Goal: Task Accomplishment & Management: Manage account settings

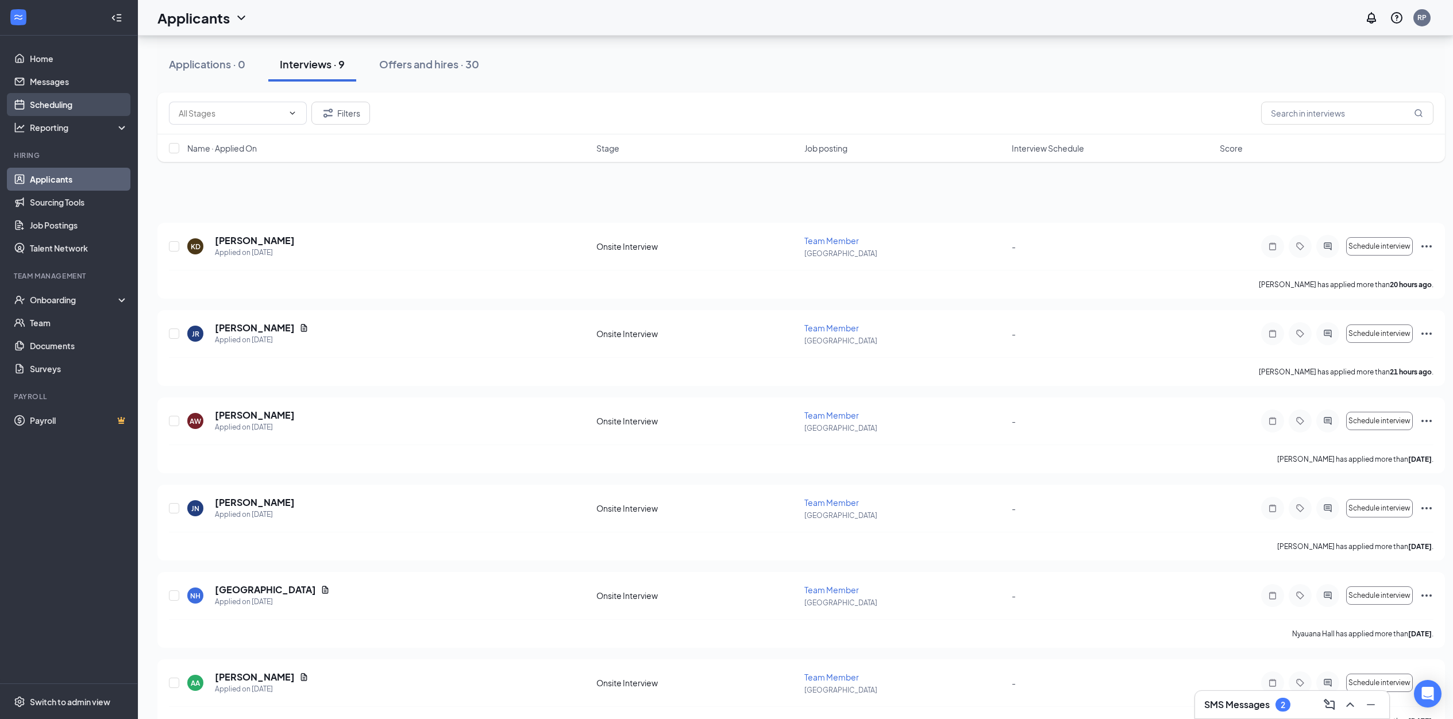
scroll to position [283, 0]
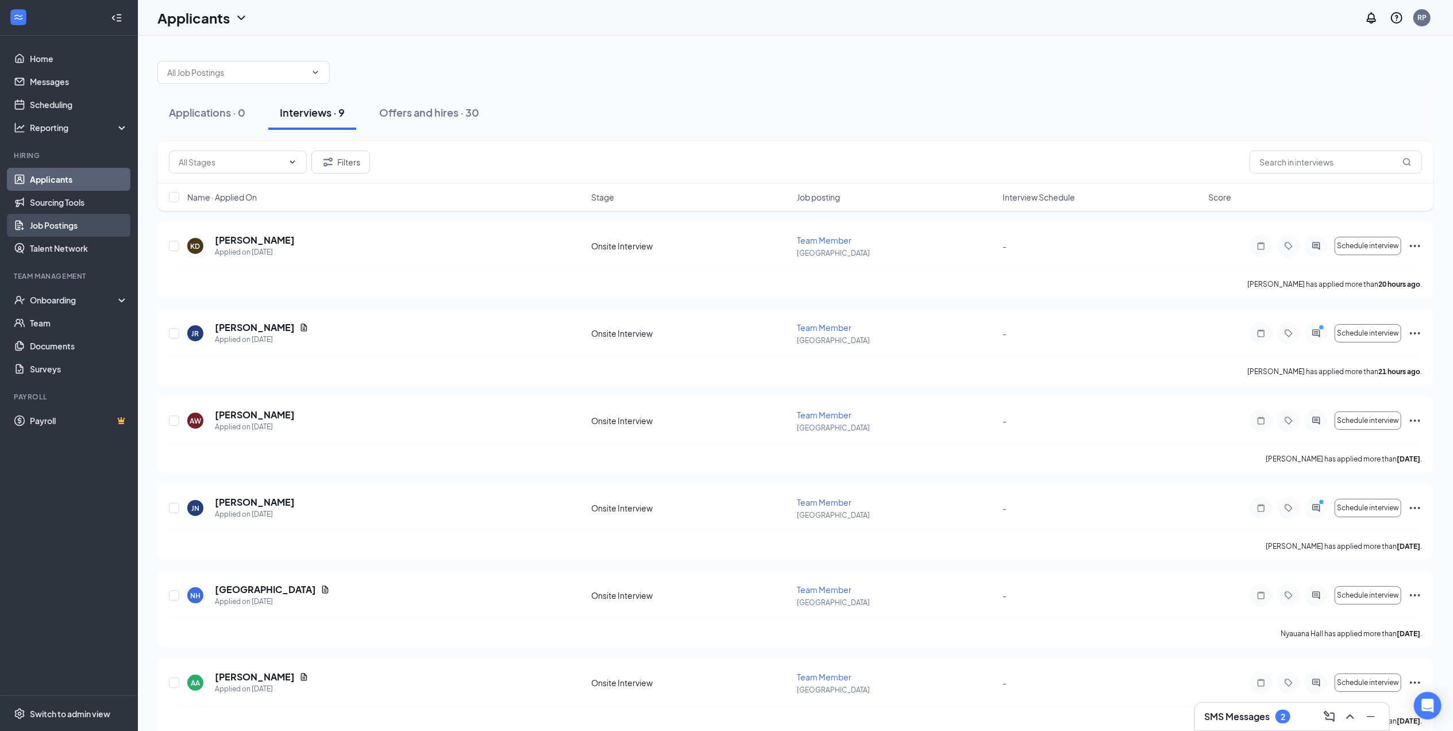
click at [43, 226] on link "Job Postings" at bounding box center [79, 225] width 98 height 23
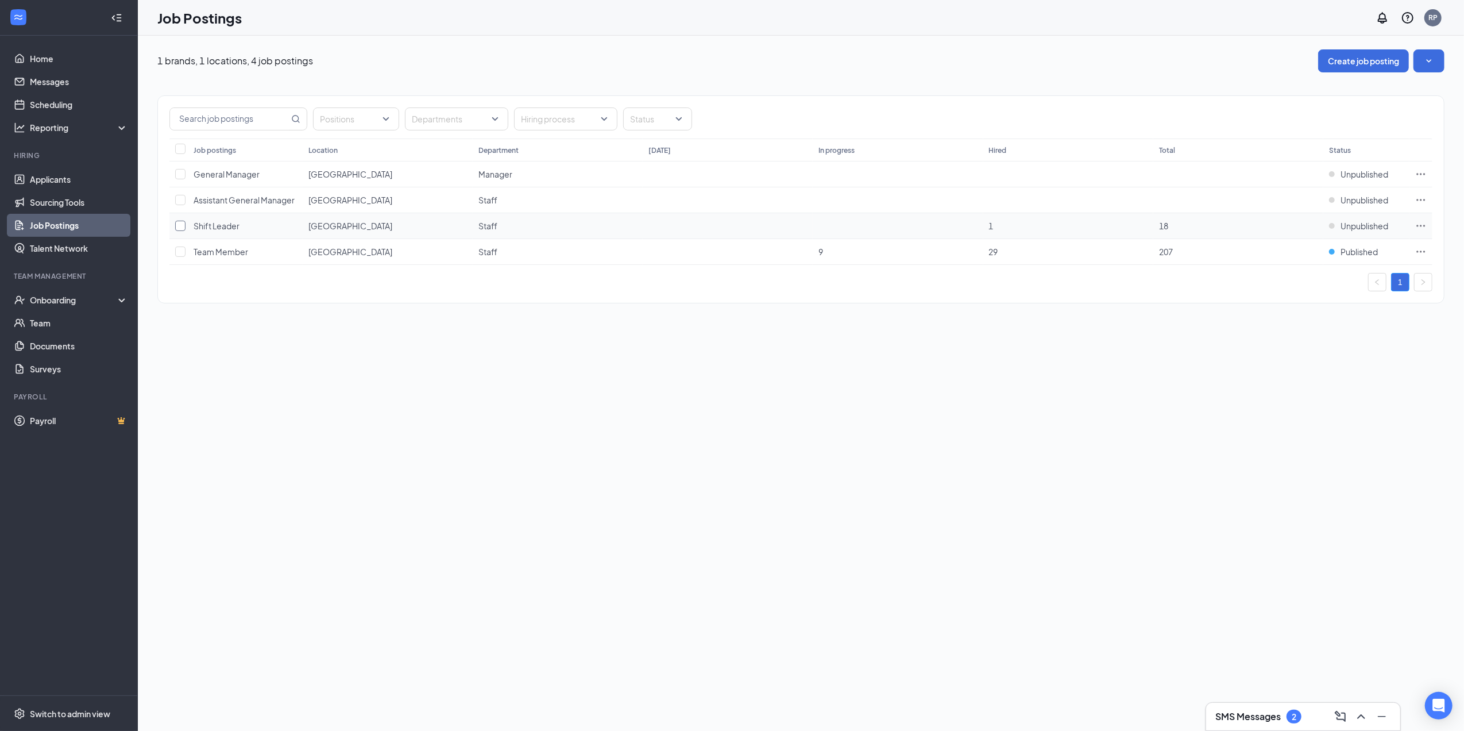
click at [182, 226] on input "checkbox" at bounding box center [180, 226] width 10 height 10
checkbox input "true"
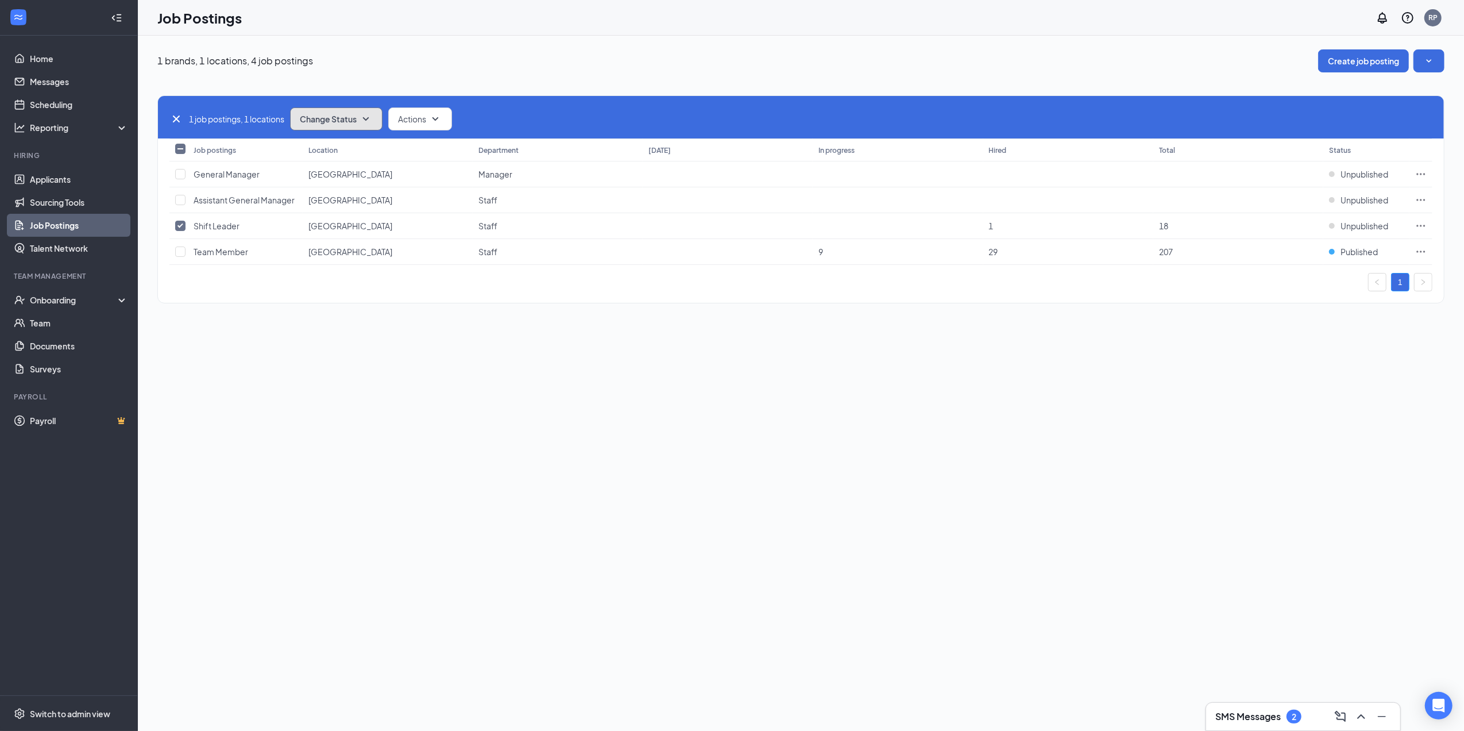
click at [379, 122] on button "Change Status" at bounding box center [336, 118] width 92 height 23
click at [372, 141] on div "Publish" at bounding box center [363, 149] width 138 height 25
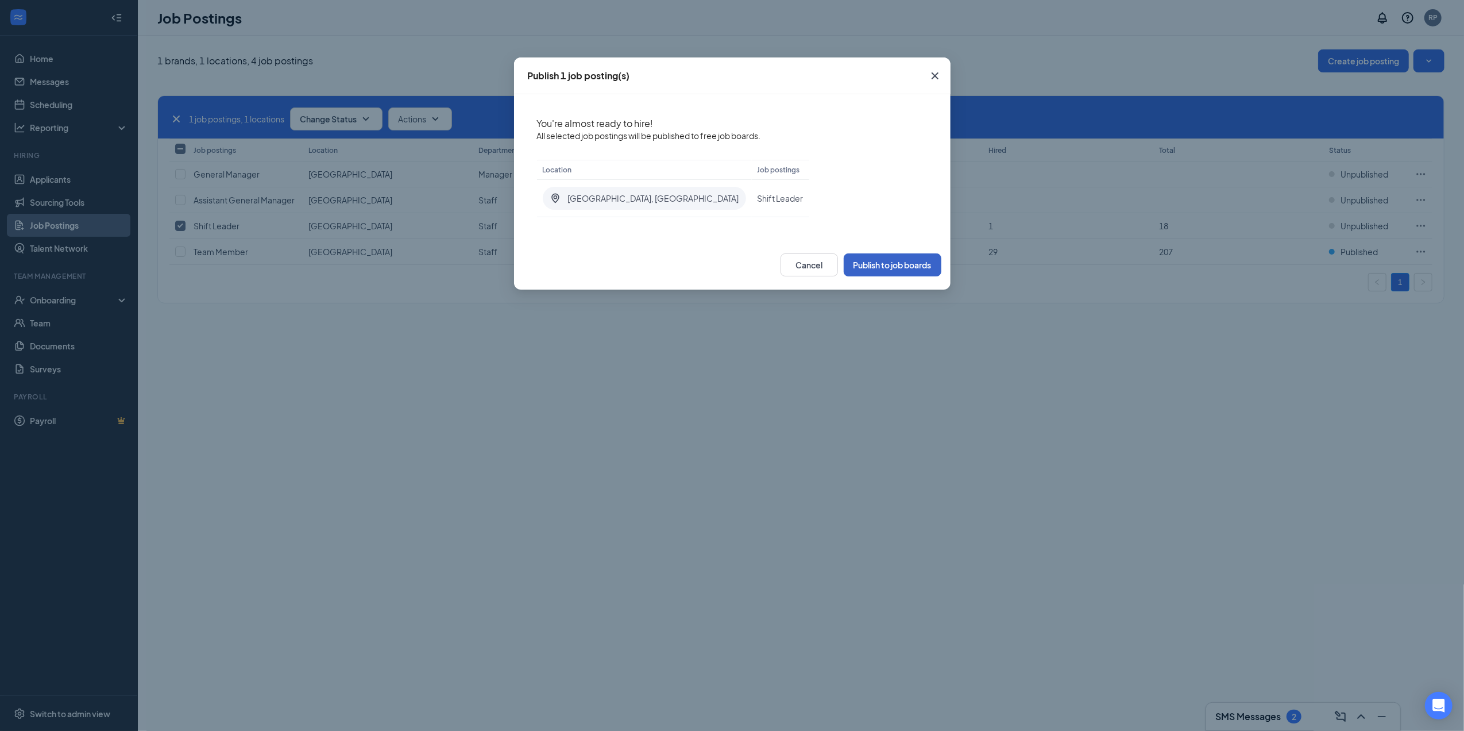
click at [866, 264] on button "Publish to job boards" at bounding box center [893, 264] width 98 height 23
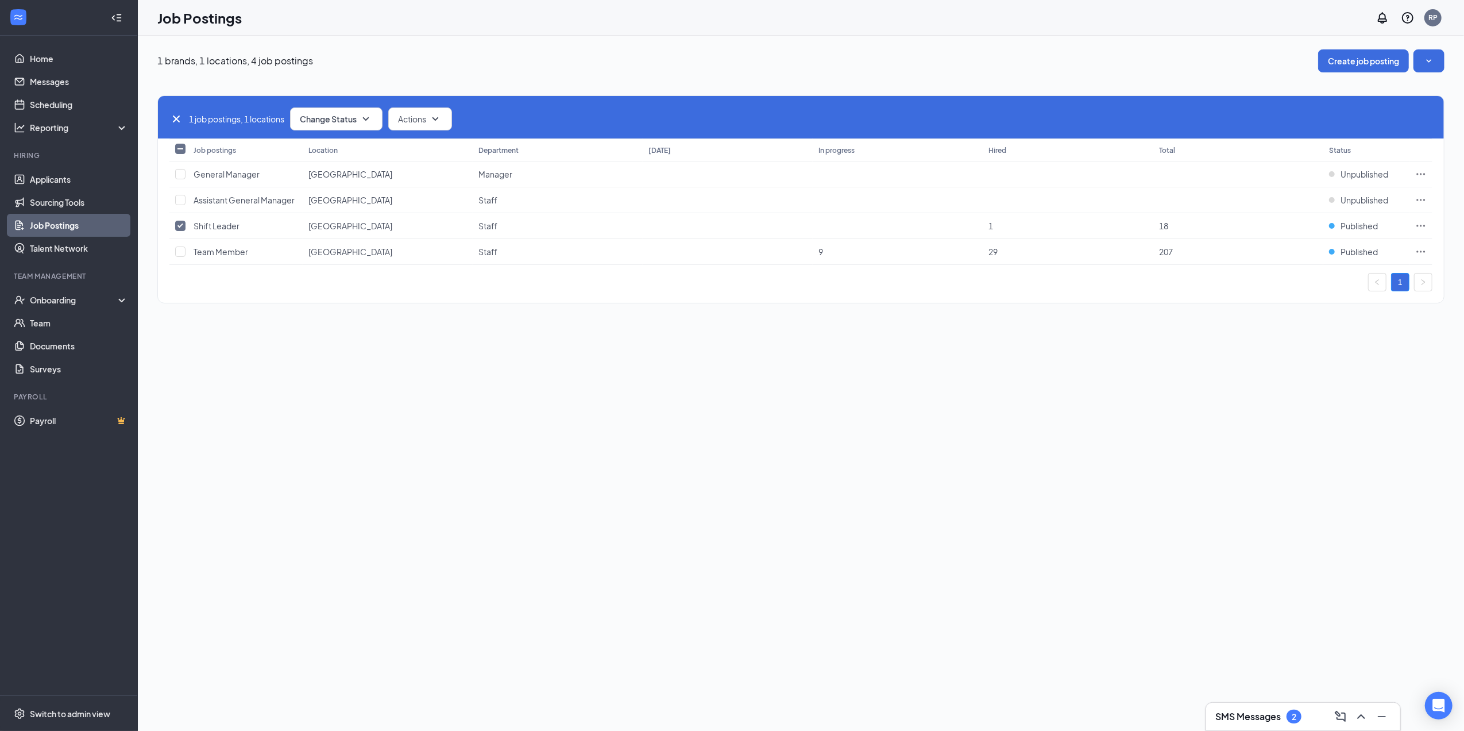
click at [977, 334] on div "1 brands, 1 locations, 4 job postings Create job posting 1 job postings, 1 loca…" at bounding box center [801, 383] width 1326 height 695
click at [62, 58] on link "Home" at bounding box center [79, 58] width 98 height 23
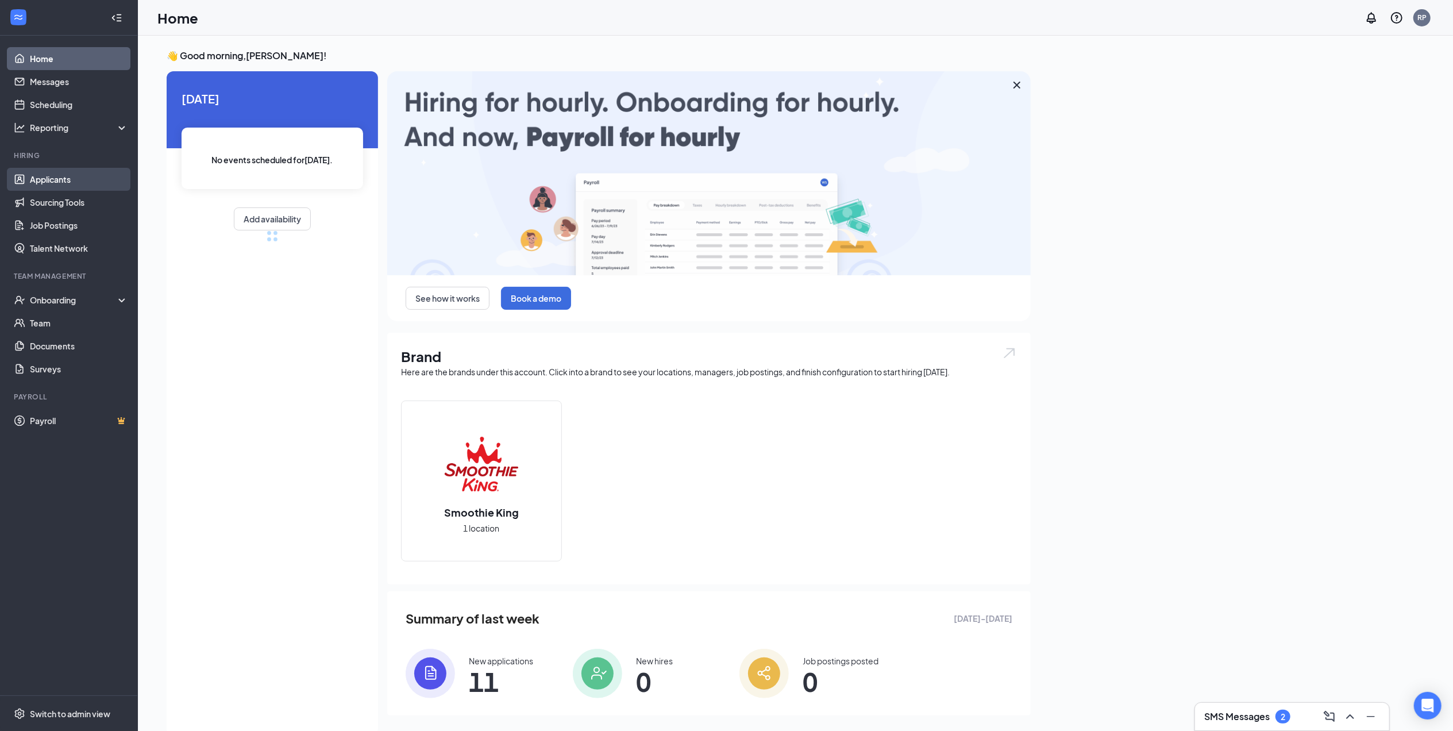
click at [53, 182] on link "Applicants" at bounding box center [79, 179] width 98 height 23
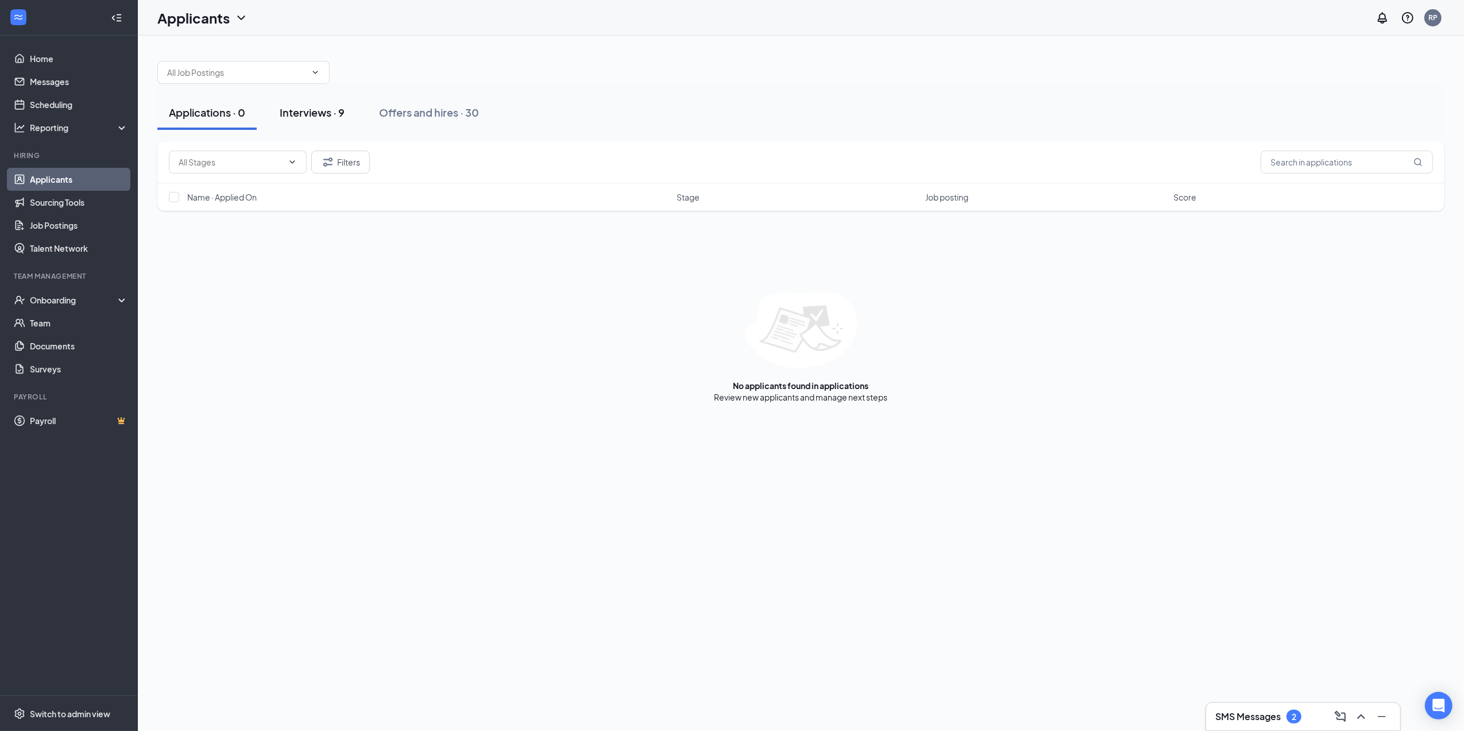
click at [306, 111] on div "Interviews · 9" at bounding box center [312, 112] width 65 height 14
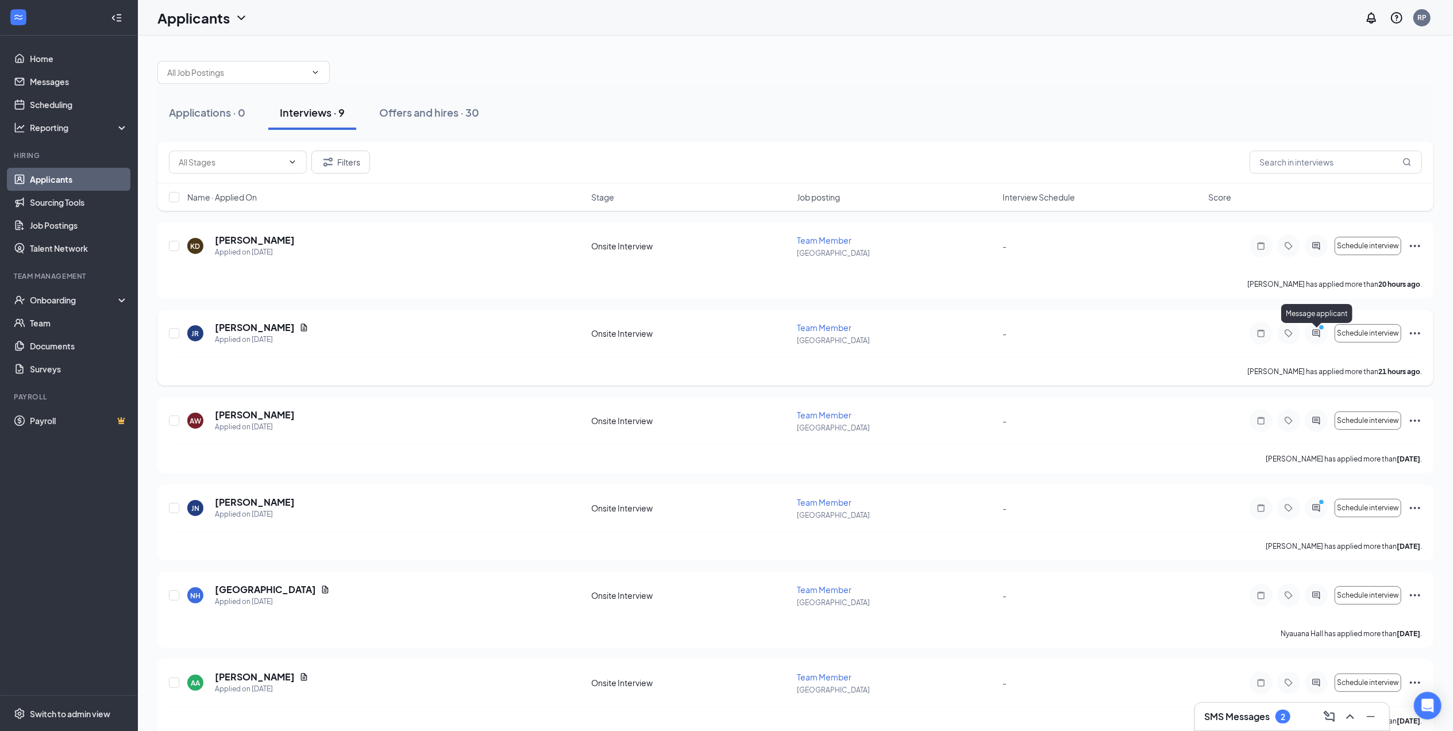
click at [1326, 333] on icon "PrimaryDot" at bounding box center [1323, 328] width 14 height 9
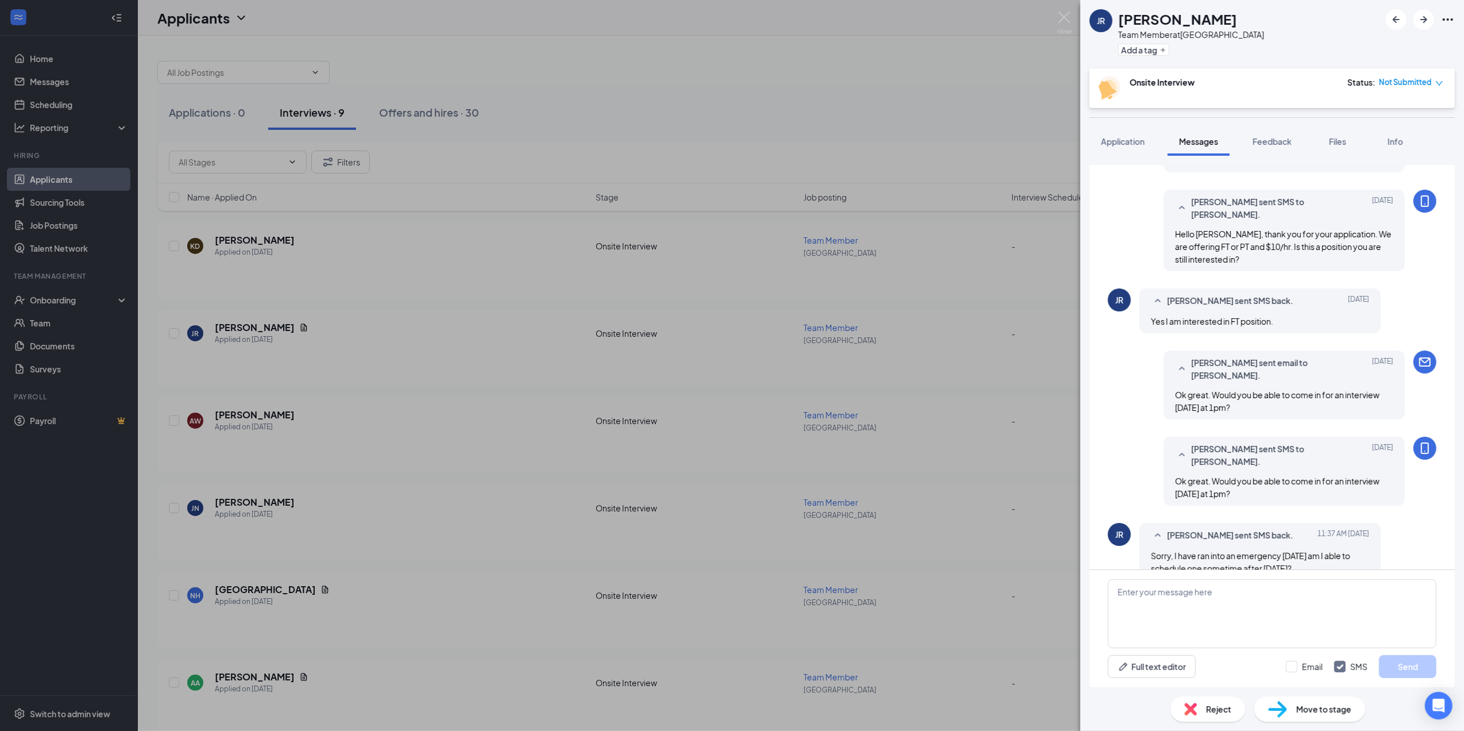
scroll to position [363, 0]
